Goal: Information Seeking & Learning: Learn about a topic

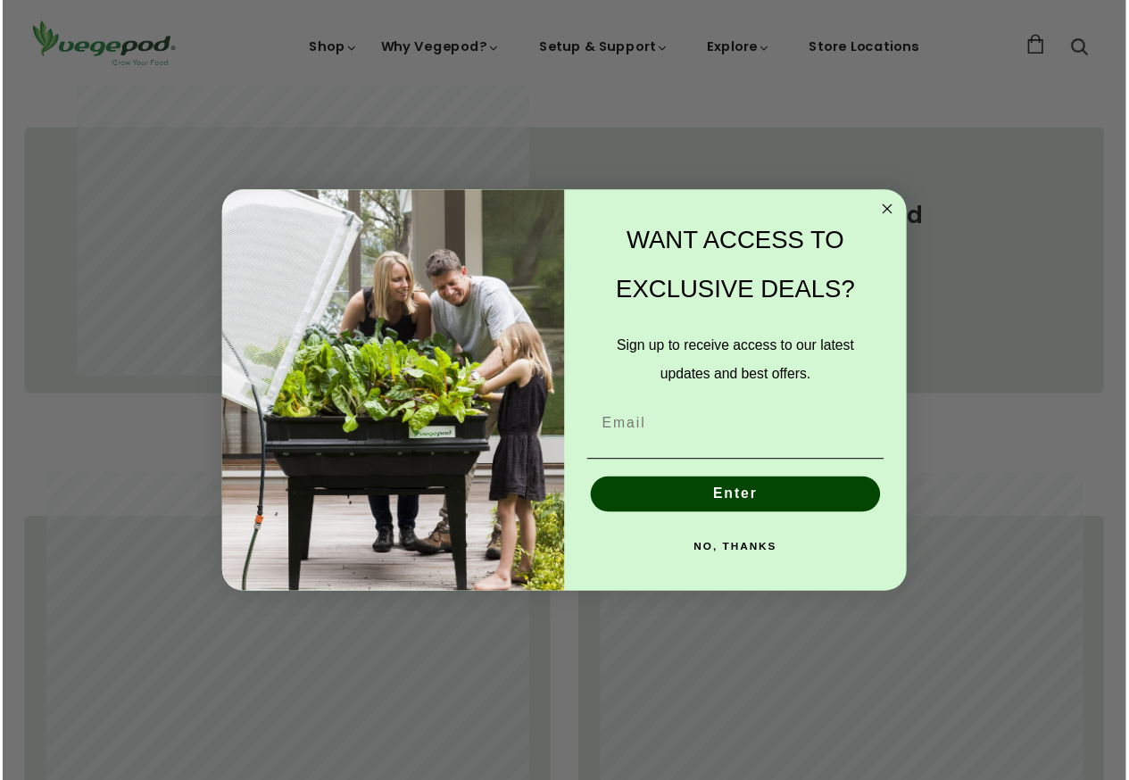
scroll to position [901, 0]
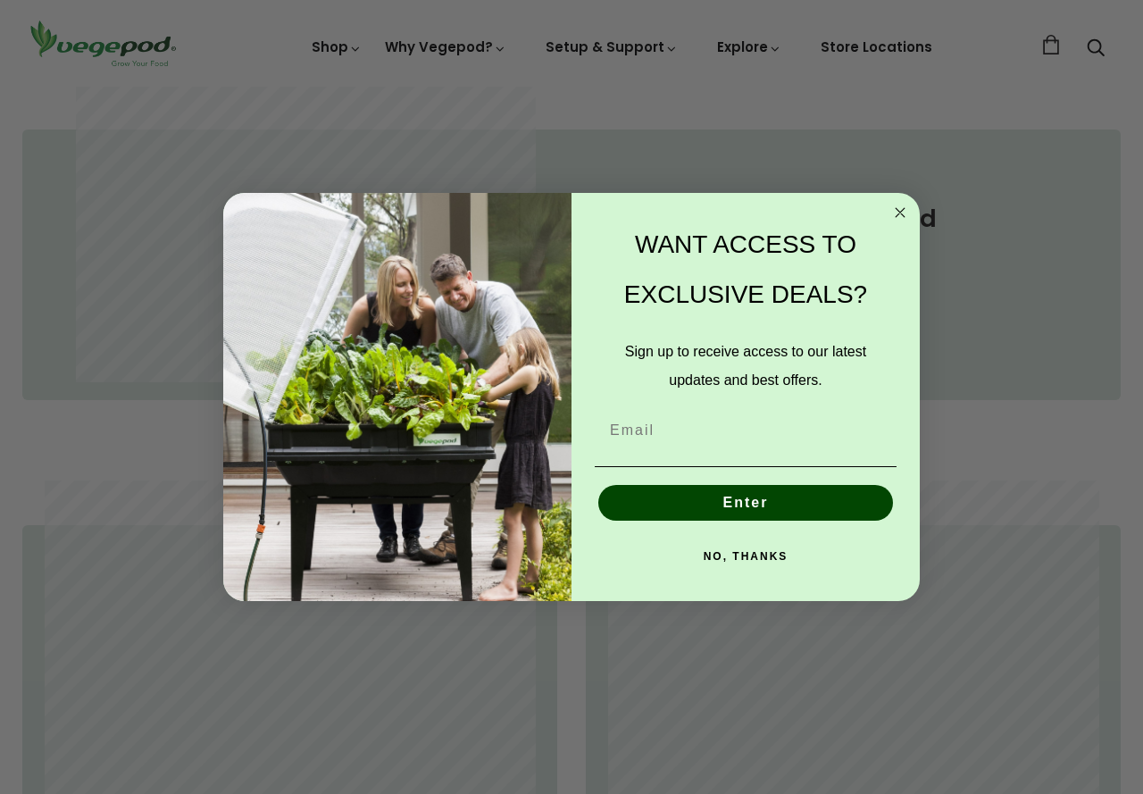
click at [896, 208] on circle "Close dialog" at bounding box center [900, 213] width 21 height 21
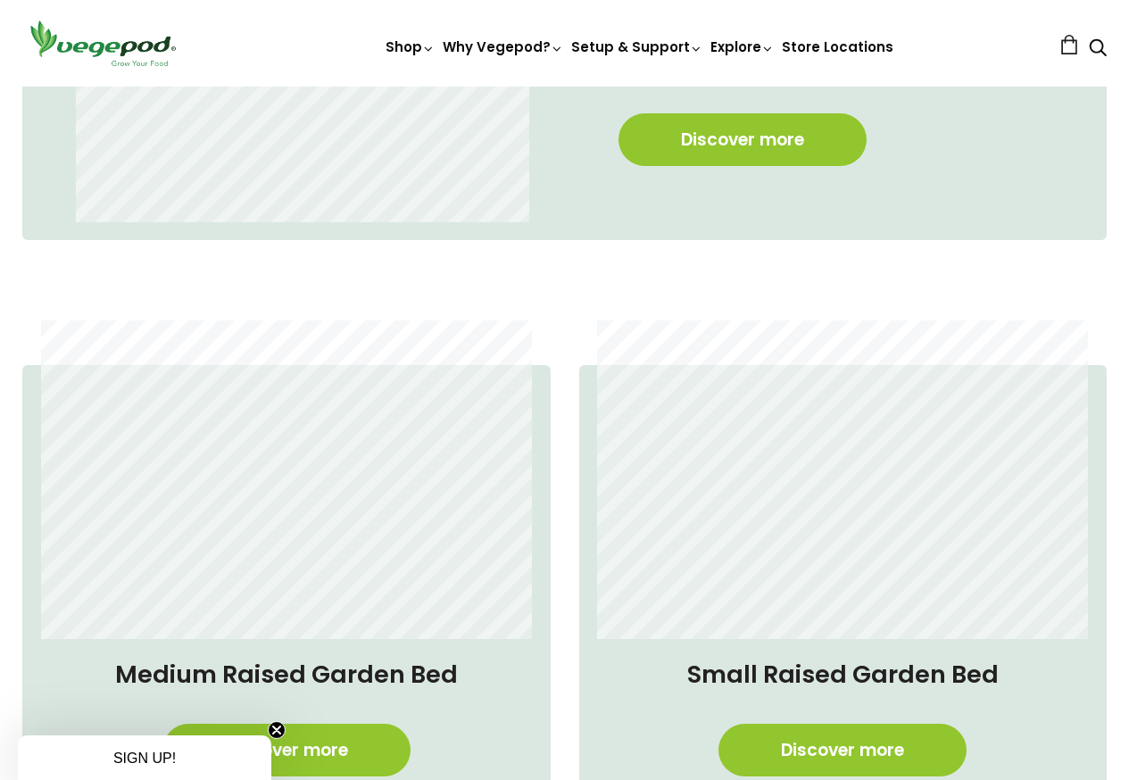
scroll to position [722, 0]
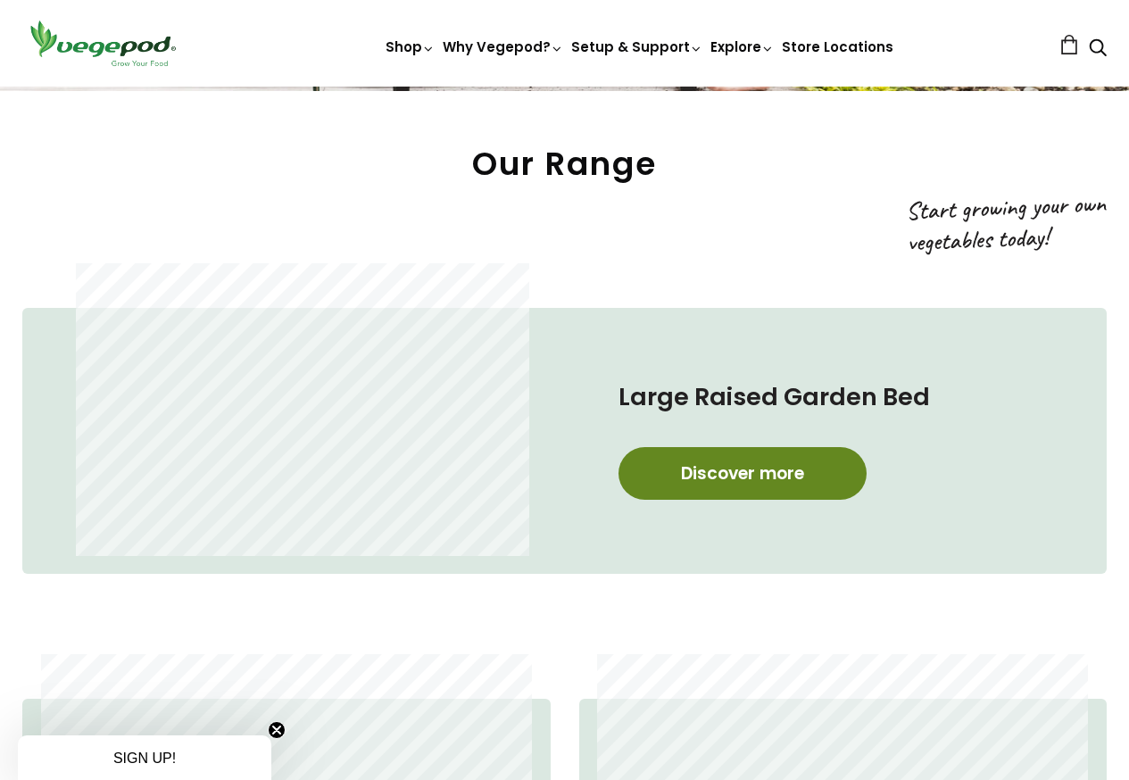
click at [747, 475] on link "Discover more" at bounding box center [743, 473] width 248 height 53
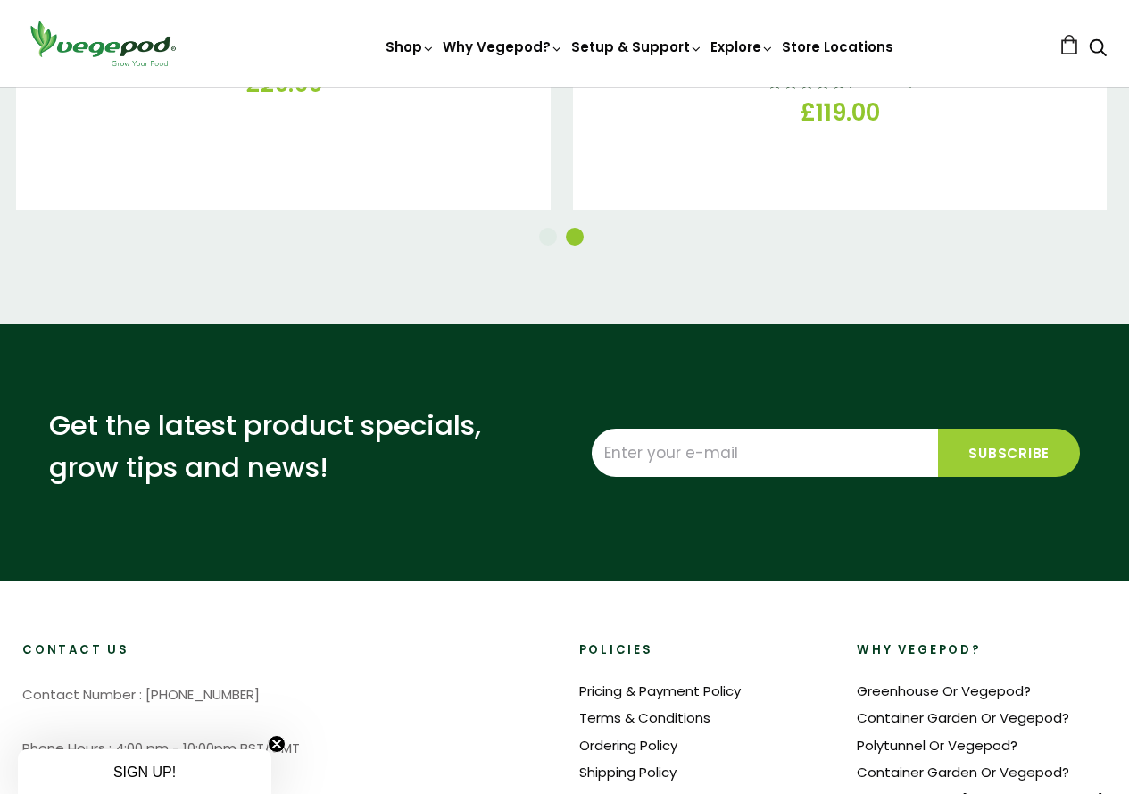
scroll to position [2679, 0]
